Goal: Register for event/course

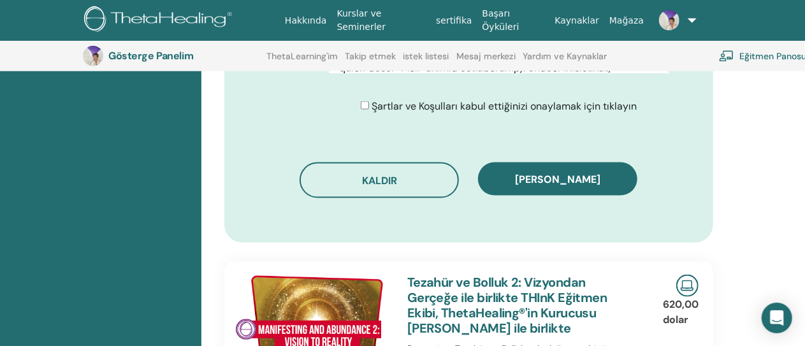
scroll to position [853, 0]
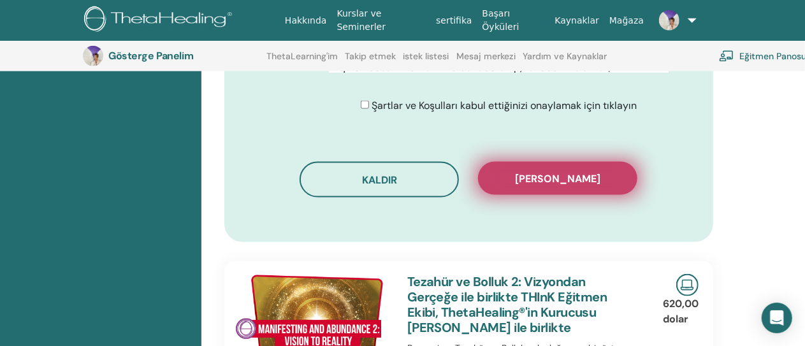
click at [571, 177] on font "Kaydı onayla" at bounding box center [557, 178] width 85 height 13
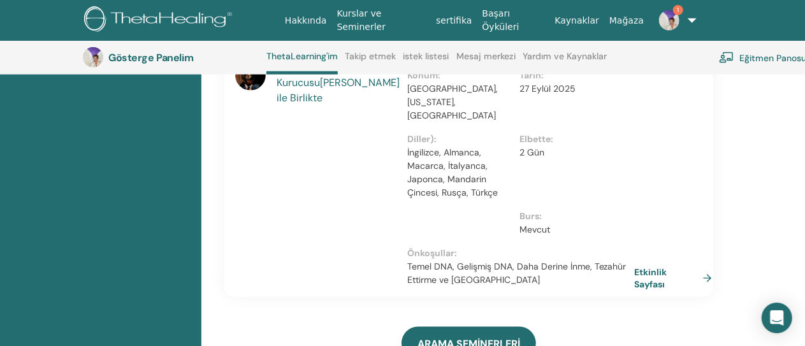
scroll to position [603, 0]
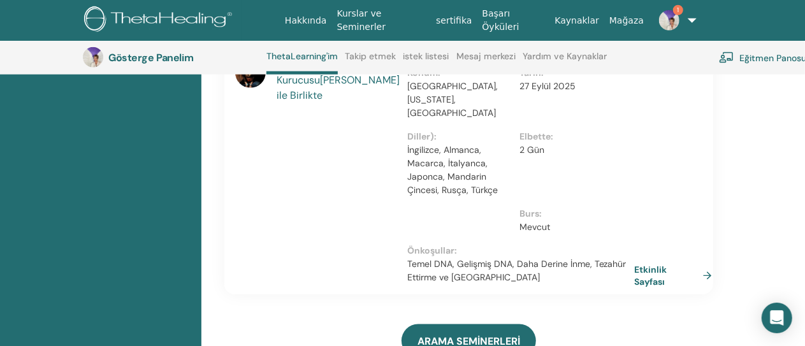
click at [706, 287] on link "Etkinlik Sayfası" at bounding box center [675, 275] width 83 height 25
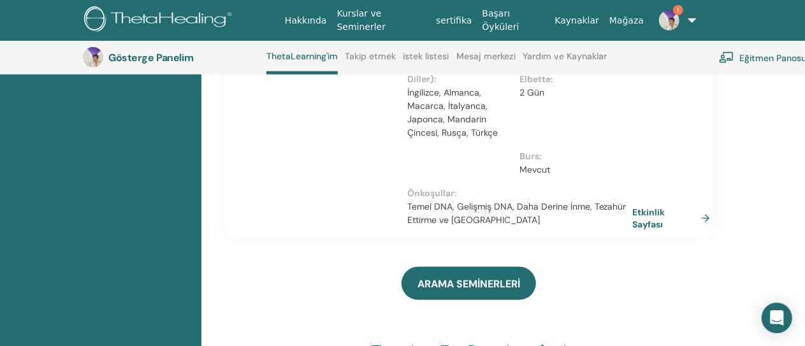
scroll to position [662, 0]
click at [670, 230] on font "Etkinlik Sayfası" at bounding box center [666, 217] width 64 height 25
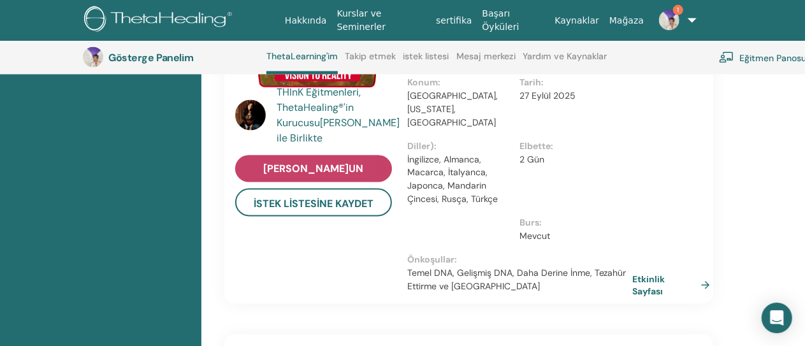
scroll to position [1039, 0]
click at [302, 176] on font "Şimdi Kaydolun" at bounding box center [313, 169] width 100 height 13
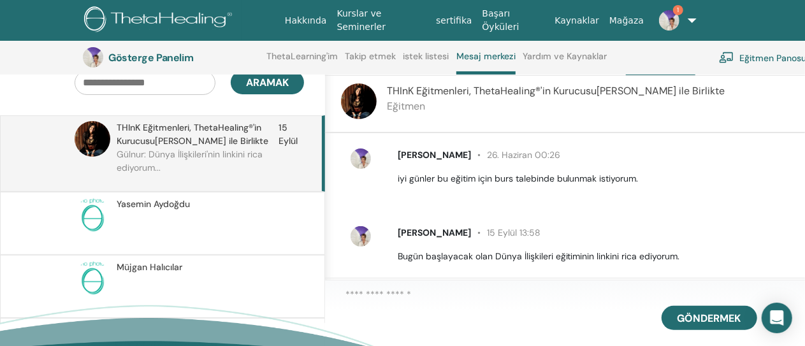
scroll to position [17, 0]
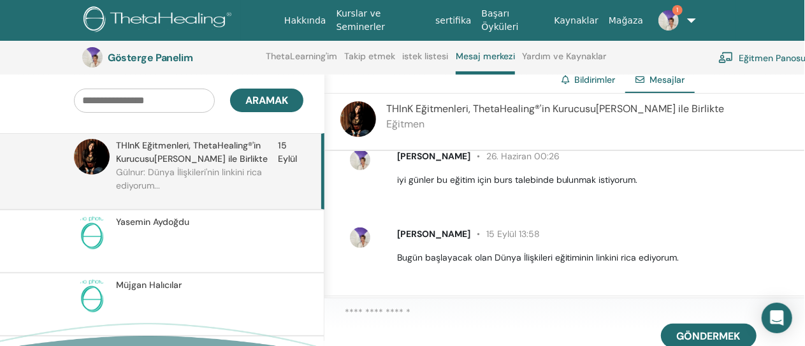
scroll to position [94, 1]
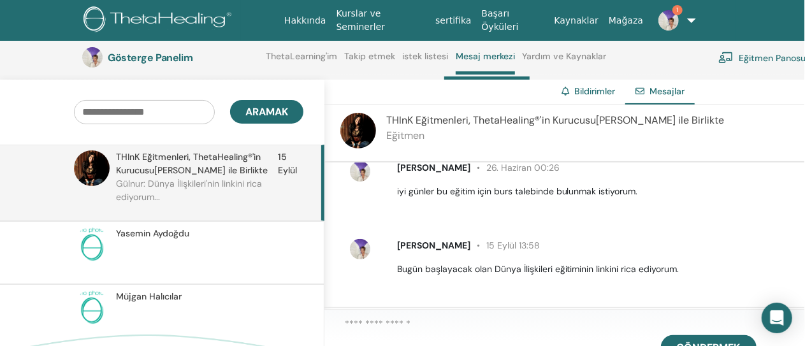
click at [490, 319] on div "Göndermek" at bounding box center [565, 350] width 480 height 80
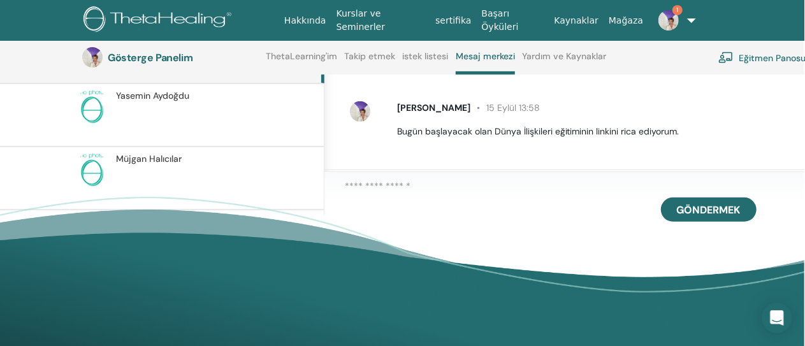
scroll to position [232, 1]
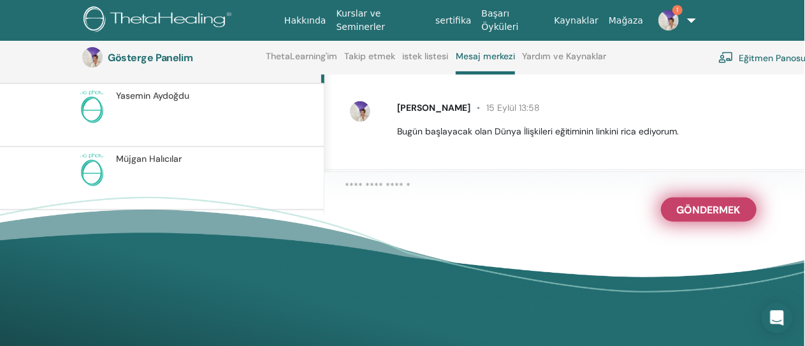
click at [707, 212] on font "Göndermek" at bounding box center [709, 209] width 64 height 13
click at [692, 216] on font "Göndermek" at bounding box center [709, 209] width 64 height 13
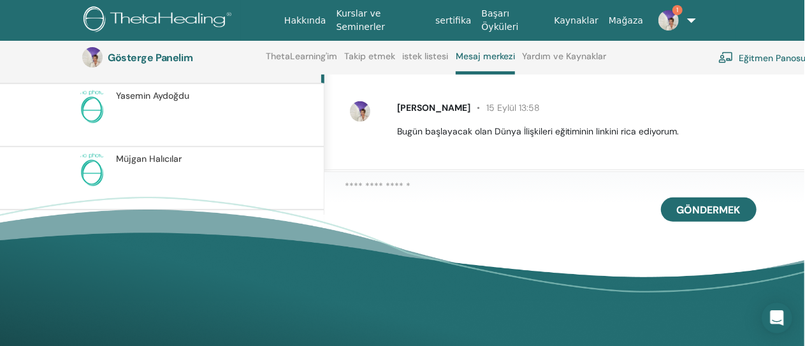
drag, startPoint x: 692, startPoint y: 216, endPoint x: 622, endPoint y: 260, distance: 82.8
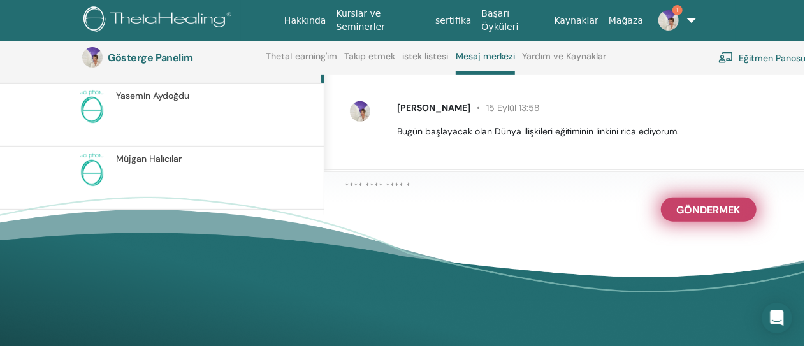
click at [714, 216] on font "Göndermek" at bounding box center [709, 209] width 64 height 13
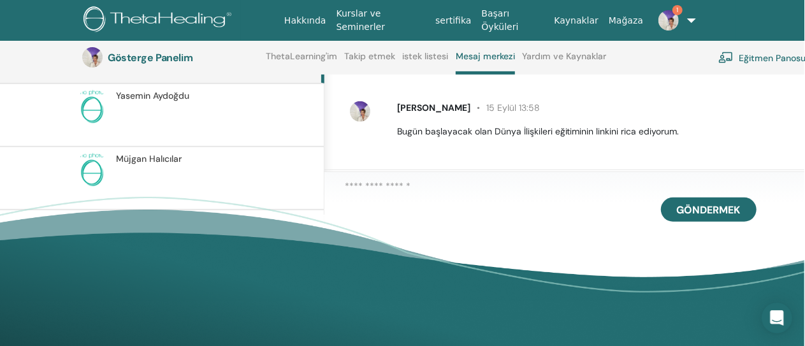
drag, startPoint x: 714, startPoint y: 216, endPoint x: 587, endPoint y: 239, distance: 129.0
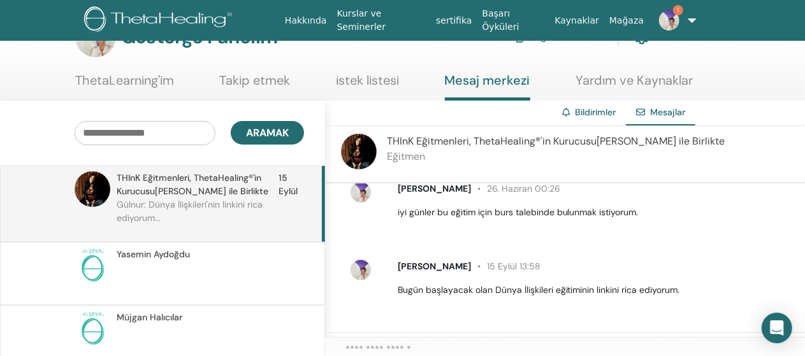
scroll to position [0, 0]
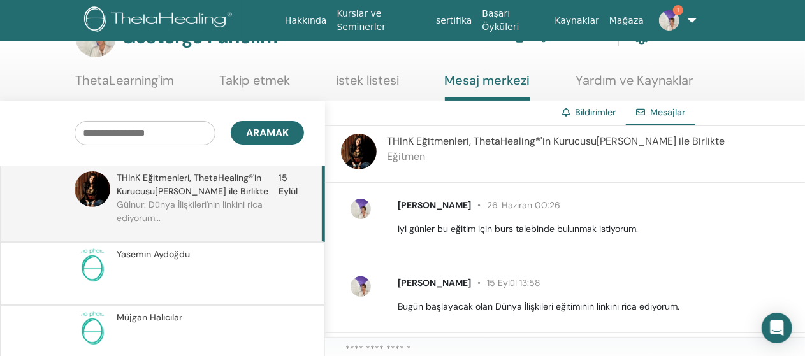
click at [566, 112] on icon at bounding box center [566, 112] width 8 height 9
click at [674, 8] on span "1" at bounding box center [678, 10] width 10 height 10
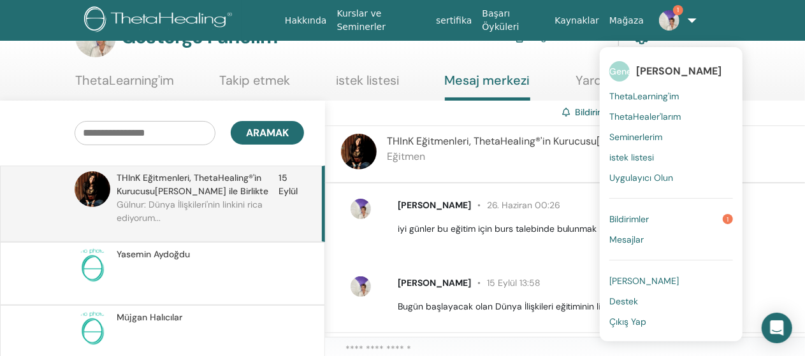
click at [638, 215] on font "Bildirimler" at bounding box center [630, 219] width 40 height 11
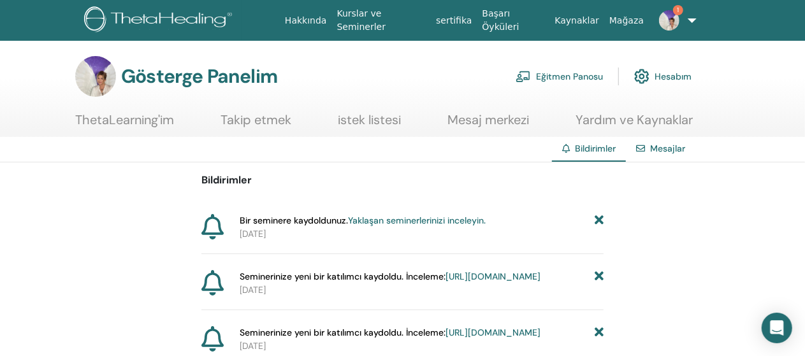
click at [375, 219] on font "Yaklaşan seminerlerinizi inceleyin." at bounding box center [417, 220] width 138 height 11
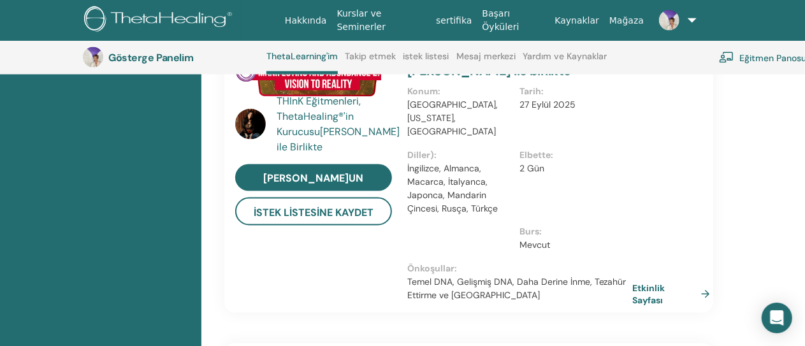
scroll to position [981, 0]
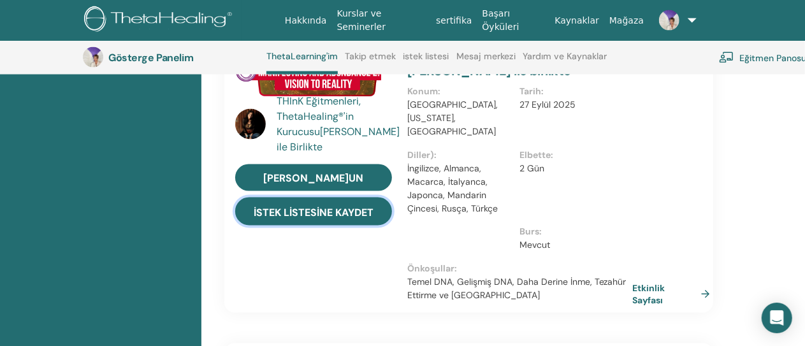
click at [333, 219] on font "İstek Listesine Kaydet" at bounding box center [314, 212] width 120 height 13
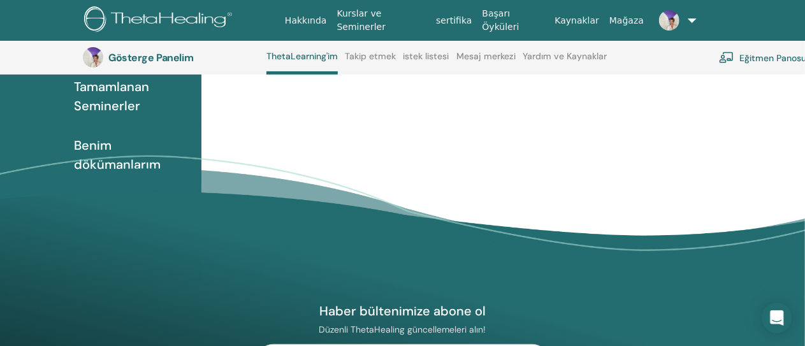
scroll to position [194, 0]
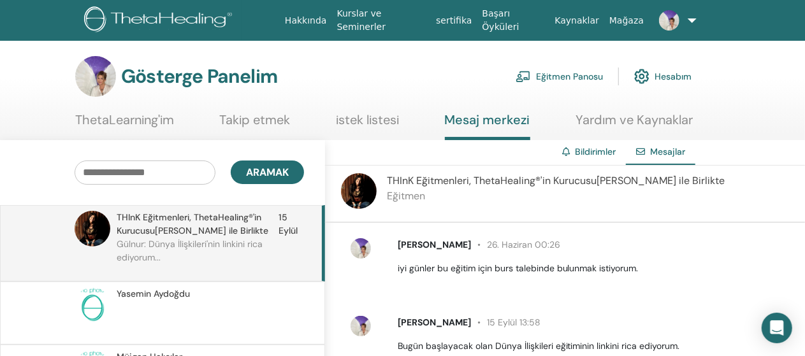
scroll to position [17, 0]
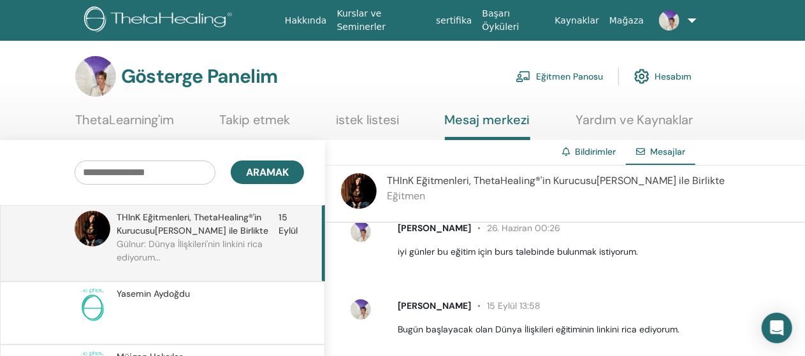
click at [191, 173] on input "text" at bounding box center [145, 173] width 141 height 24
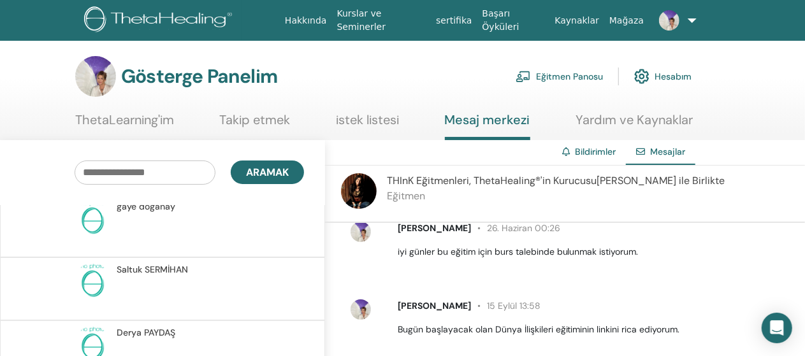
scroll to position [783, 0]
click at [157, 263] on font "SERMİHAN" at bounding box center [166, 268] width 43 height 11
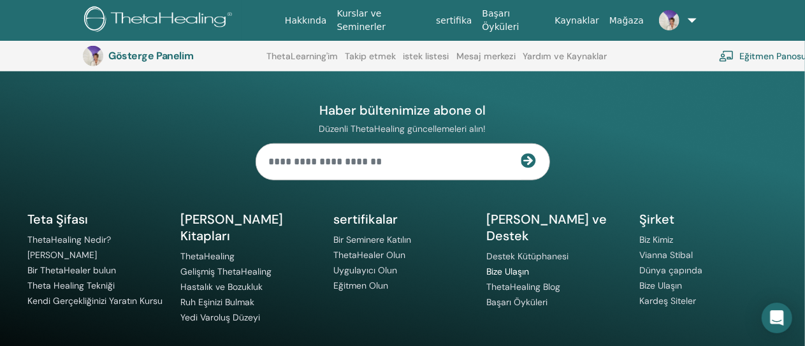
scroll to position [453, 0]
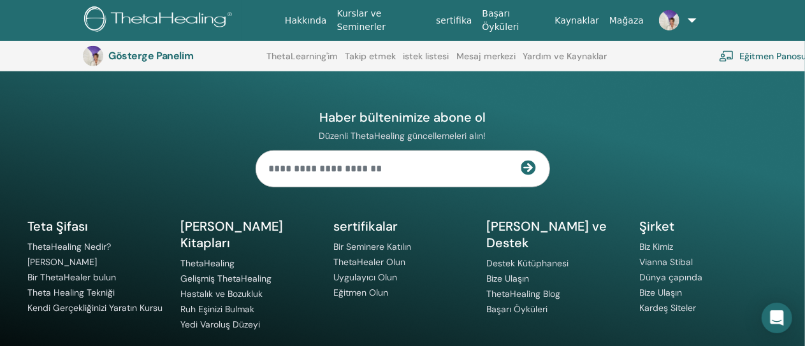
drag, startPoint x: 511, startPoint y: 262, endPoint x: 453, endPoint y: 257, distance: 58.9
click at [453, 257] on li "ThetaHealer Olun" at bounding box center [403, 262] width 138 height 15
click at [525, 273] on font "Bize Ulaşın" at bounding box center [508, 278] width 43 height 11
